Goal: Task Accomplishment & Management: Use online tool/utility

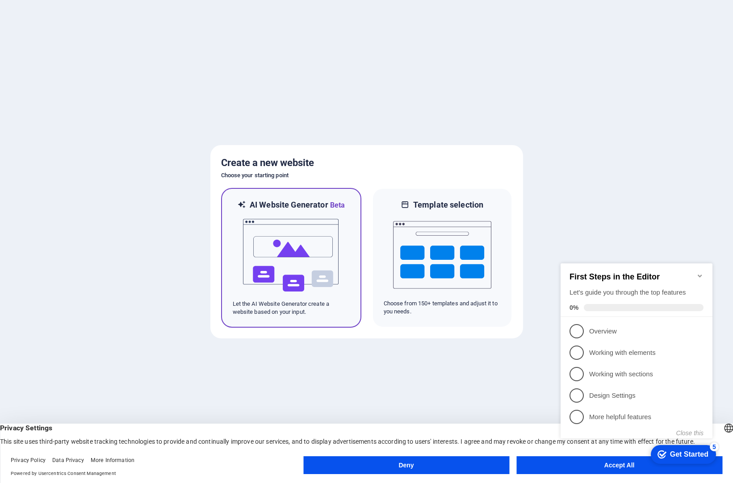
click at [311, 264] on img at bounding box center [291, 255] width 98 height 89
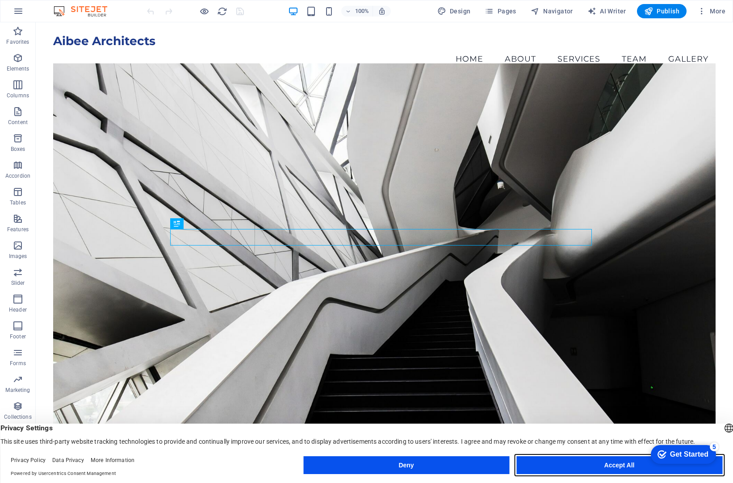
click at [589, 458] on button "Accept All" at bounding box center [619, 465] width 206 height 18
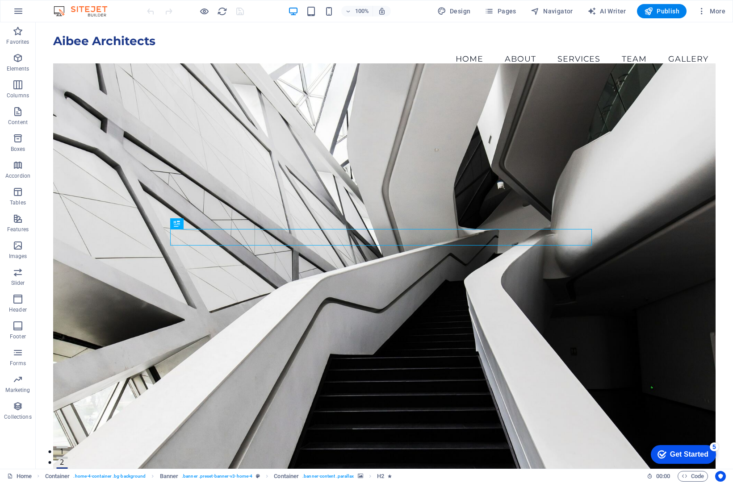
click at [38, 12] on div "100% Design Pages Navigator AI Writer Publish More" at bounding box center [366, 10] width 732 height 21
click at [19, 12] on icon "button" at bounding box center [18, 11] width 11 height 11
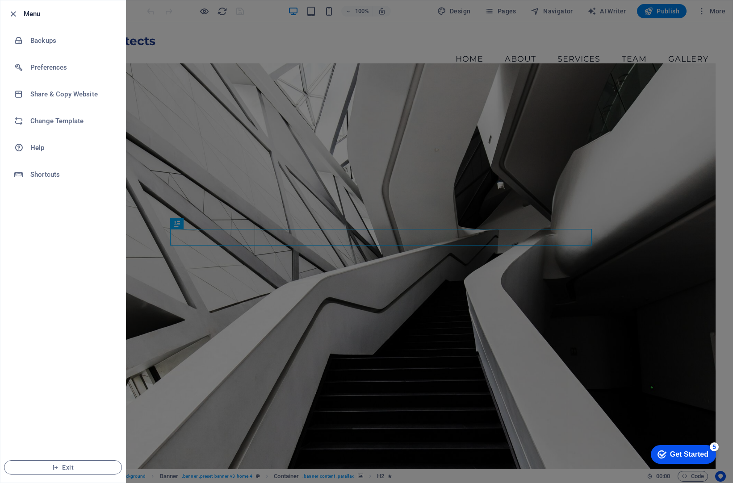
click at [19, 12] on div at bounding box center [16, 13] width 16 height 11
click at [16, 12] on icon "button" at bounding box center [13, 14] width 10 height 10
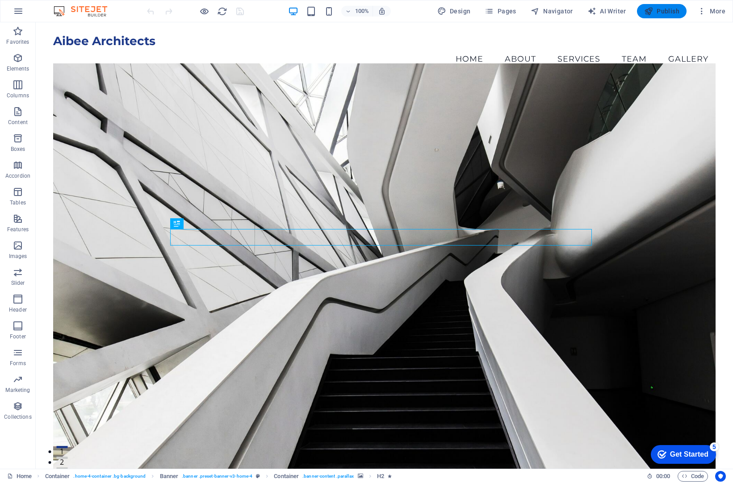
click at [665, 10] on span "Publish" at bounding box center [661, 11] width 35 height 9
click at [92, 83] on figure at bounding box center [384, 266] width 662 height 406
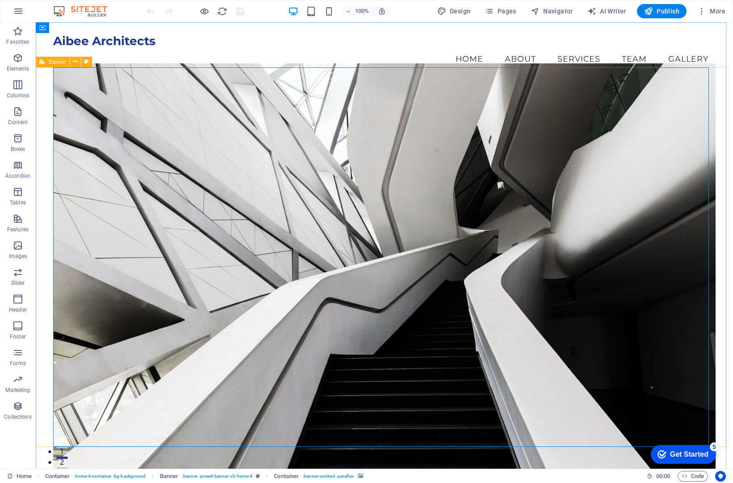
click at [56, 63] on span "Banner" at bounding box center [57, 61] width 17 height 5
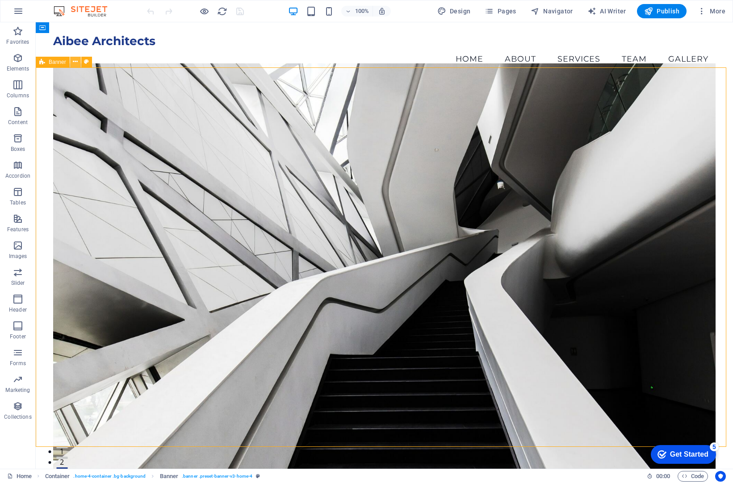
click at [73, 64] on icon at bounding box center [75, 61] width 5 height 9
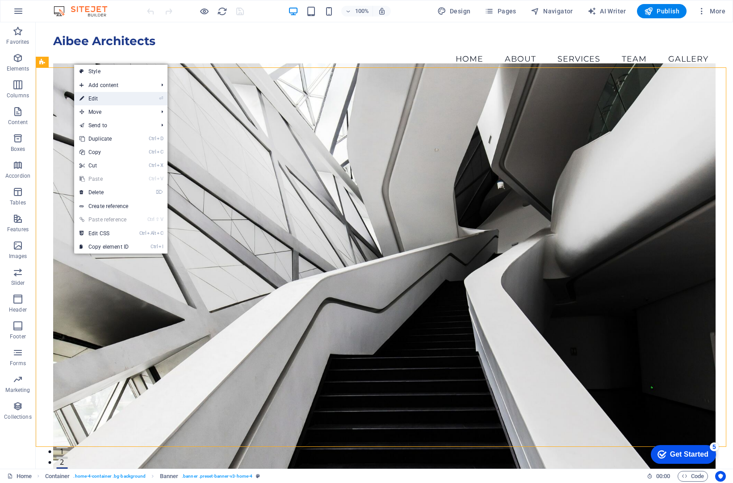
click at [89, 97] on link "⏎ Edit" at bounding box center [104, 98] width 60 height 13
select select "vh"
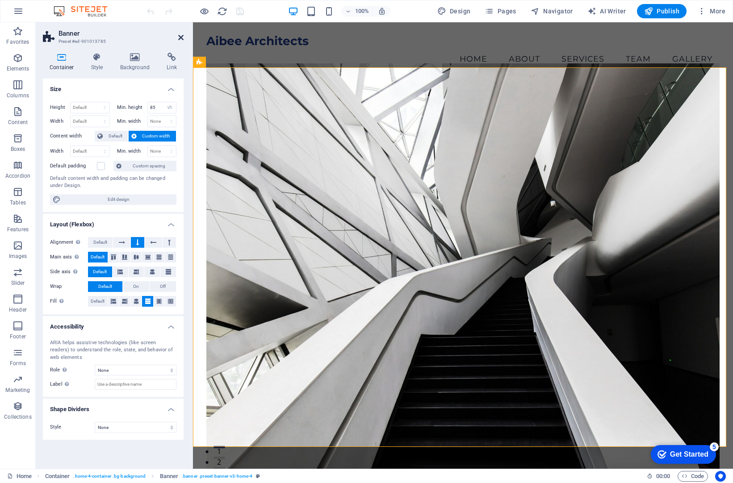
click at [180, 35] on icon at bounding box center [180, 37] width 5 height 7
